Goal: Task Accomplishment & Management: Manage account settings

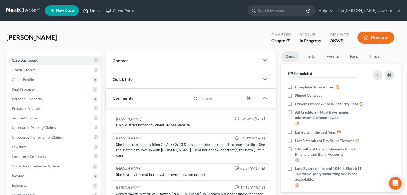
click at [84, 10] on icon at bounding box center [86, 11] width 4 height 4
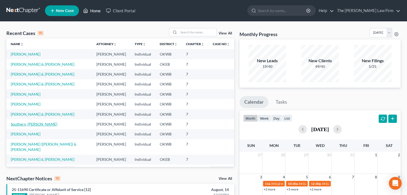
scroll to position [37, 0]
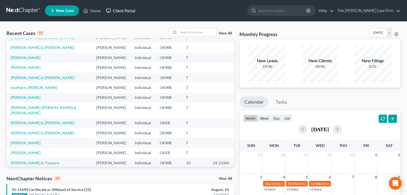
click at [115, 11] on link "Client Portal" at bounding box center [120, 11] width 35 height 10
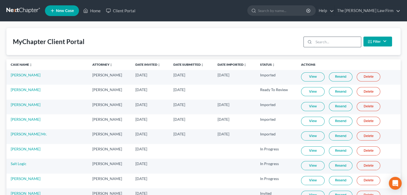
click at [324, 43] on input "search" at bounding box center [337, 42] width 47 height 10
click at [291, 12] on input "search" at bounding box center [282, 11] width 49 height 10
type input "nail"
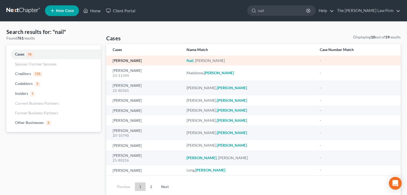
click at [118, 61] on link "[PERSON_NAME]" at bounding box center [127, 61] width 29 height 4
select select "4"
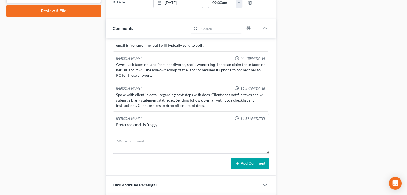
scroll to position [134, 0]
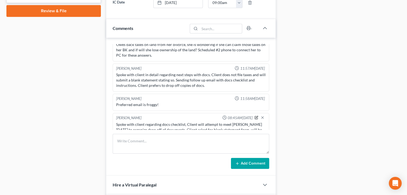
click at [256, 116] on icon "button" at bounding box center [257, 117] width 2 height 2
click at [245, 122] on textarea "Spoke with client regarding docs checklist, Client will attempt to meet Lou tod…" at bounding box center [191, 132] width 150 height 20
click at [241, 122] on textarea "Spoke with client regarding docs checklist, Client will attempt to meet Lou tod…" at bounding box center [191, 132] width 150 height 20
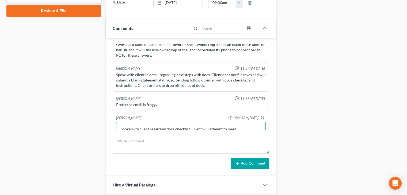
click at [241, 122] on textarea "Spoke with client regarding docs checklist, Client will attempt to meet Lou tod…" at bounding box center [191, 132] width 150 height 20
click at [247, 122] on textarea "Spoke with client regarding docs checklist, Client will attempt to meet Lou tod…" at bounding box center [191, 132] width 150 height 20
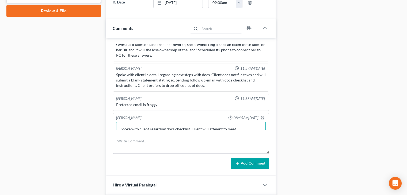
scroll to position [1, 0]
click at [247, 122] on textarea "Spoke with client regarding docs checklist, Client will attempt to meet Lou tod…" at bounding box center [191, 132] width 150 height 20
click at [251, 122] on textarea "Spoke with client regarding docs checklist, Client will attempt to meet Lou tod…" at bounding box center [191, 132] width 150 height 20
type textarea "Spoke with client regarding docs checklist, Client will attempt to meet Lou tod…"
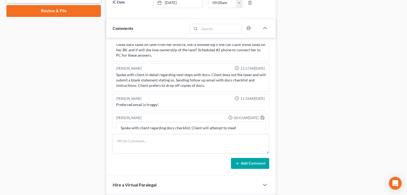
click at [109, 122] on div "Lou Phillips 09:28AM, 03/20/2025 District & ch confirmed. Spoke with client reg…" at bounding box center [190, 107] width 169 height 138
click at [261, 116] on div at bounding box center [263, 118] width 6 height 5
click at [261, 116] on icon "button" at bounding box center [262, 117] width 3 height 3
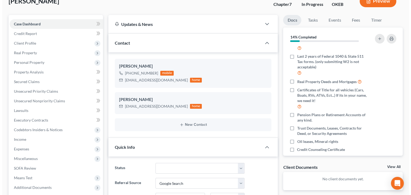
scroll to position [88, 0]
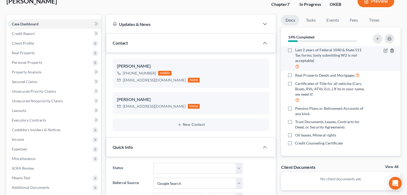
click at [391, 49] on icon "button" at bounding box center [392, 50] width 2 height 3
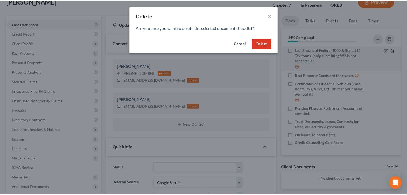
scroll to position [82, 0]
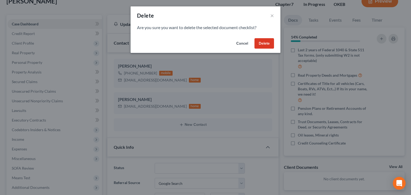
click at [244, 46] on button "Cancel" at bounding box center [242, 43] width 20 height 11
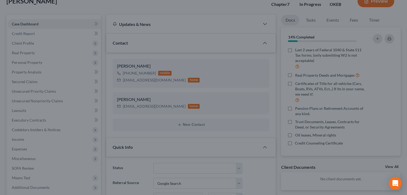
scroll to position [88, 0]
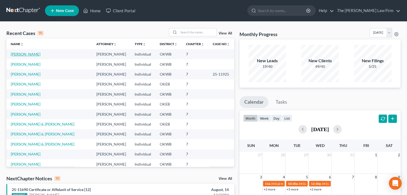
click at [28, 55] on link "[PERSON_NAME]" at bounding box center [26, 54] width 30 height 5
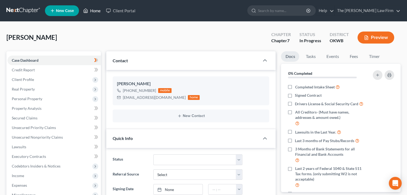
click at [92, 14] on link "Home" at bounding box center [92, 11] width 23 height 10
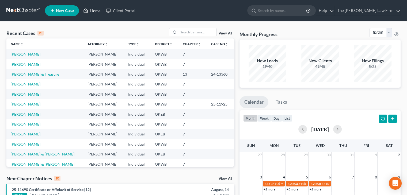
scroll to position [37, 0]
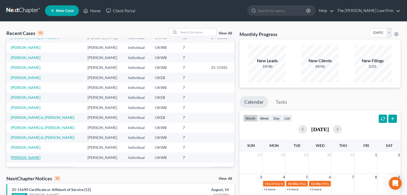
click at [23, 159] on link "[PERSON_NAME]" at bounding box center [26, 157] width 30 height 5
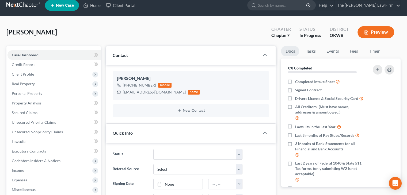
scroll to position [16, 0]
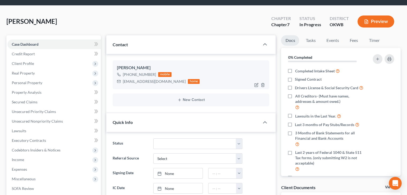
click at [132, 82] on div "[EMAIL_ADDRESS][DOMAIN_NAME]" at bounding box center [154, 81] width 63 height 5
copy div "[EMAIL_ADDRESS][DOMAIN_NAME]"
click at [151, 90] on ng-include "[PERSON_NAME] [PHONE_NUMBER] mobile [EMAIL_ADDRESS][DOMAIN_NAME] home New Conta…" at bounding box center [191, 83] width 157 height 46
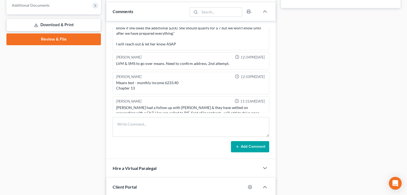
scroll to position [223, 0]
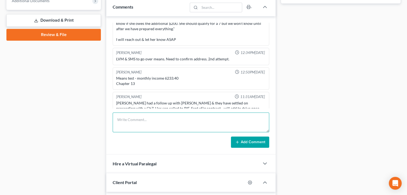
click at [151, 113] on textarea at bounding box center [191, 123] width 157 height 20
type textarea "Attempted to call client, went to VM. Sent follow up email ."
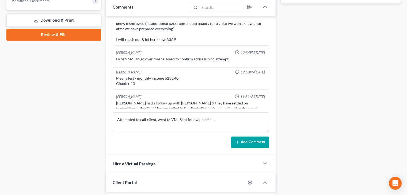
click at [249, 138] on button "Add Comment" at bounding box center [250, 142] width 38 height 11
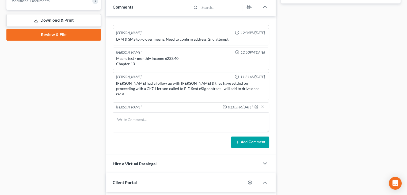
scroll to position [0, 0]
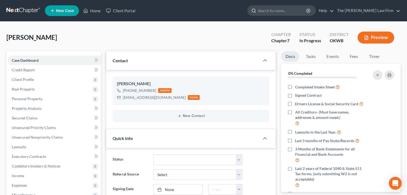
click at [281, 7] on input "search" at bounding box center [282, 11] width 49 height 10
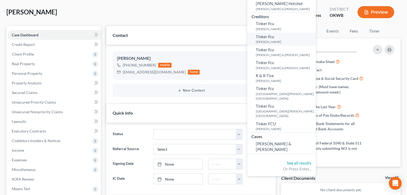
scroll to position [26, 0]
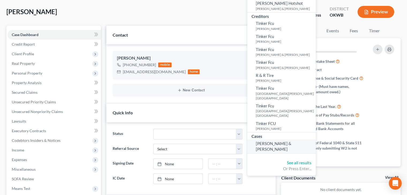
type input "Tisho"
click at [291, 141] on span "[PERSON_NAME] & [PERSON_NAME]" at bounding box center [274, 146] width 36 height 10
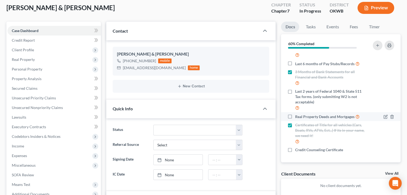
scroll to position [30, 0]
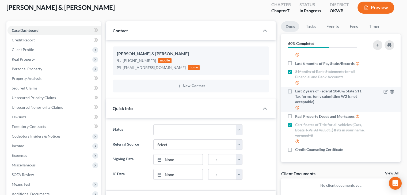
click at [295, 91] on label "Last 2 years of Federal 1040 & State 511 Tax forms. (only submitting W2 is not …" at bounding box center [330, 100] width 71 height 22
click at [297, 91] on input "Last 2 years of Federal 1040 & State 511 Tax forms. (only submitting W2 is not …" at bounding box center [298, 90] width 3 height 3
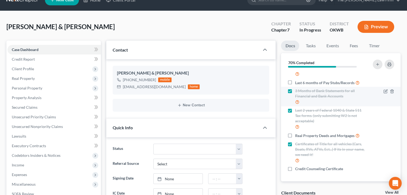
scroll to position [10, 0]
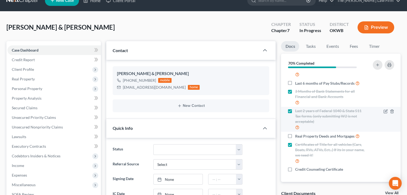
click at [295, 111] on label "Last 2 years of Federal 1040 & State 511 Tax forms. (only submitting W2 is not …" at bounding box center [330, 119] width 71 height 22
click at [297, 111] on input "Last 2 years of Federal 1040 & State 511 Tax forms. (only submitting W2 is not …" at bounding box center [298, 109] width 3 height 3
checkbox input "false"
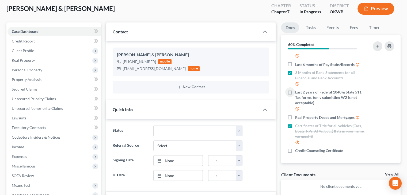
scroll to position [0, 0]
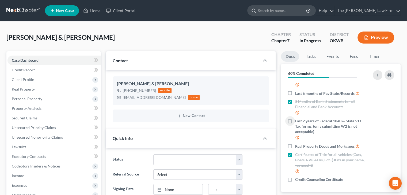
click at [286, 14] on input "search" at bounding box center [282, 11] width 49 height 10
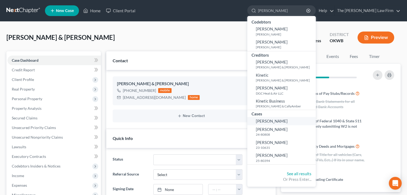
type input "[PERSON_NAME]"
click at [288, 122] on span "[PERSON_NAME]" at bounding box center [272, 121] width 32 height 5
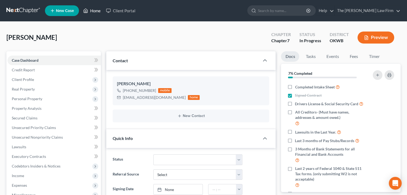
click at [91, 14] on link "Home" at bounding box center [92, 11] width 23 height 10
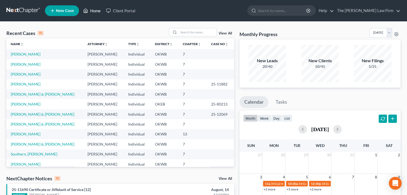
scroll to position [37, 0]
